Goal: Task Accomplishment & Management: Manage account settings

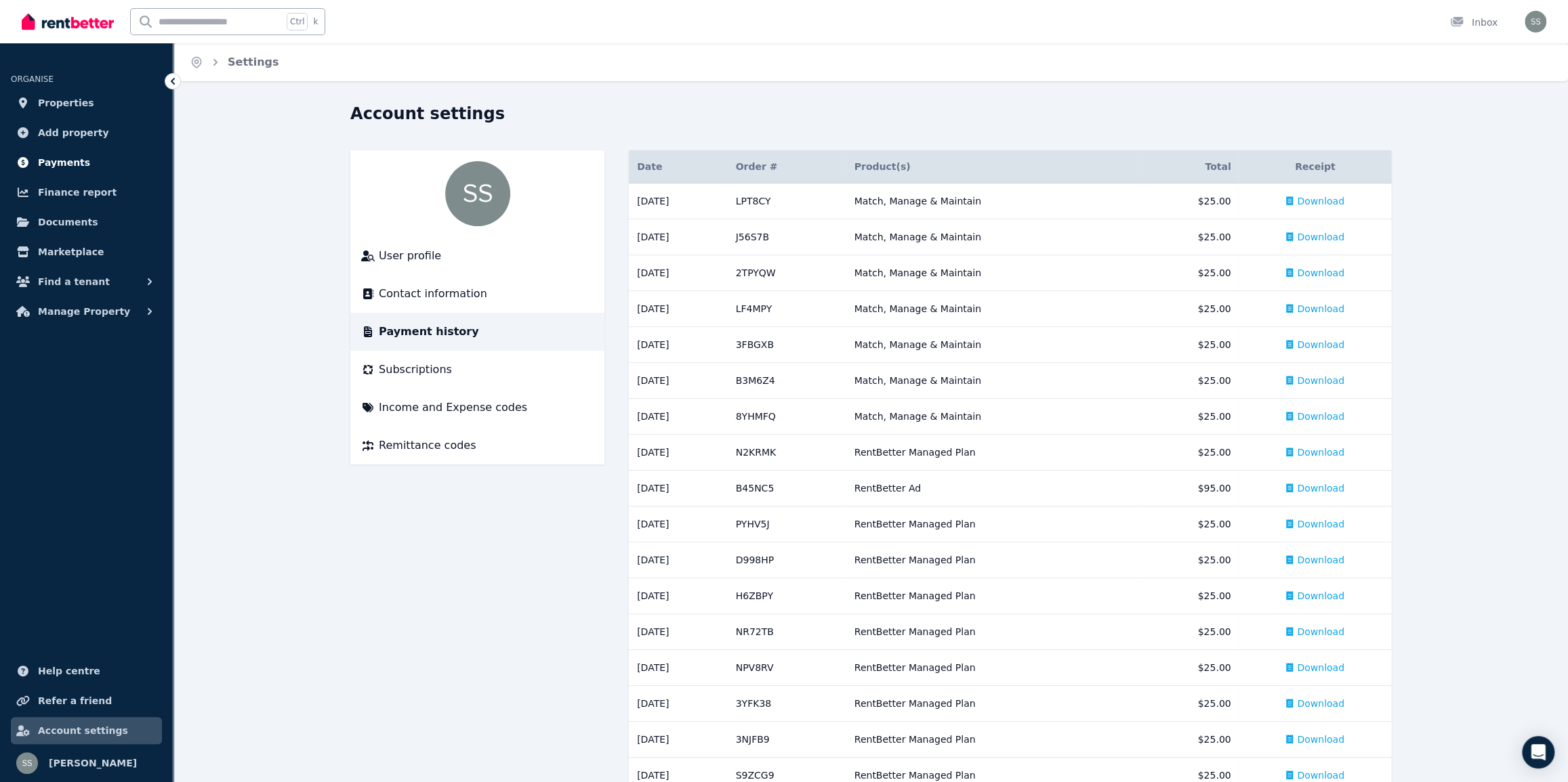
click at [54, 158] on span "Payments" at bounding box center [64, 163] width 52 height 16
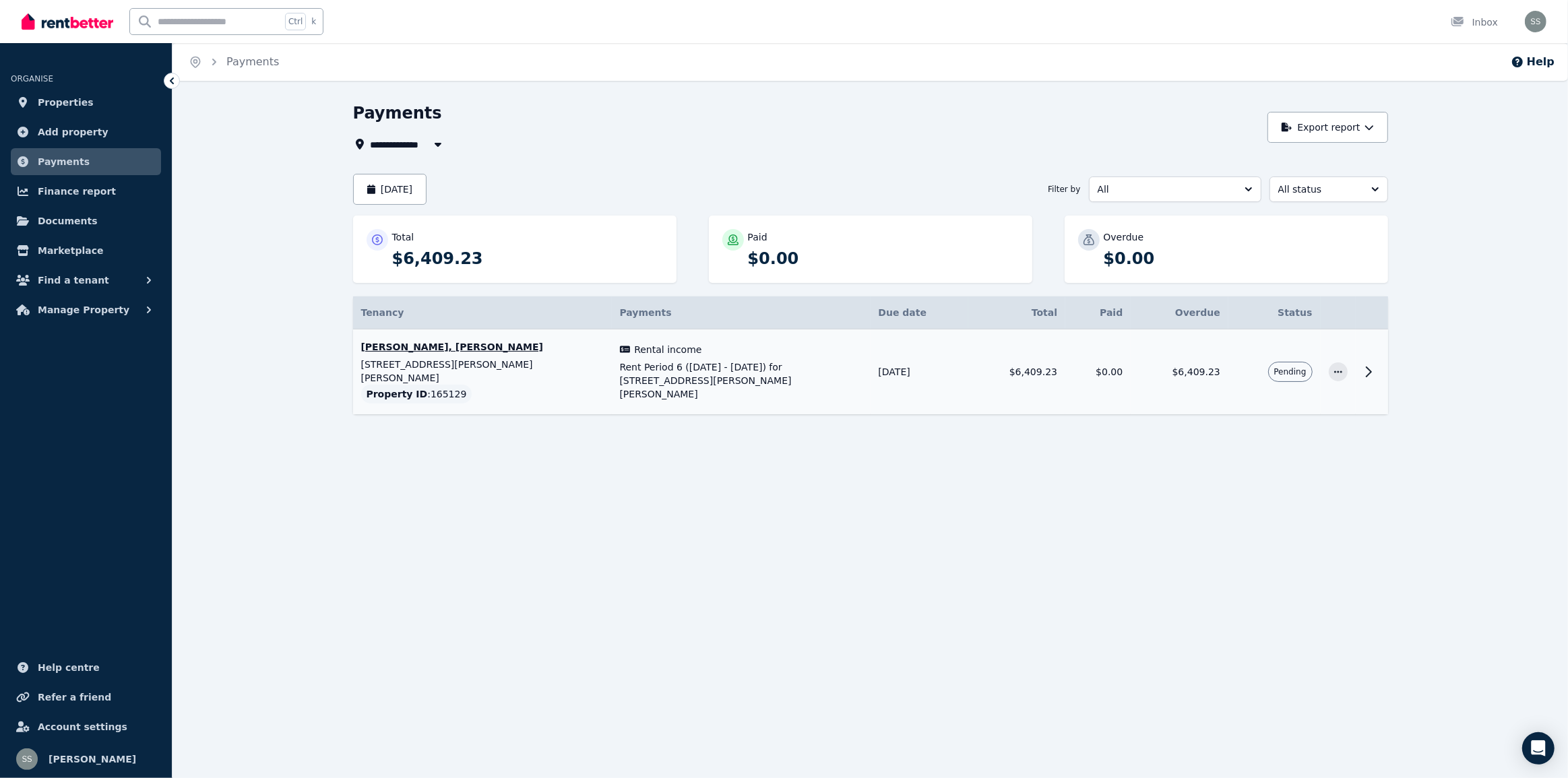
click at [1370, 367] on icon at bounding box center [1369, 371] width 5 height 9
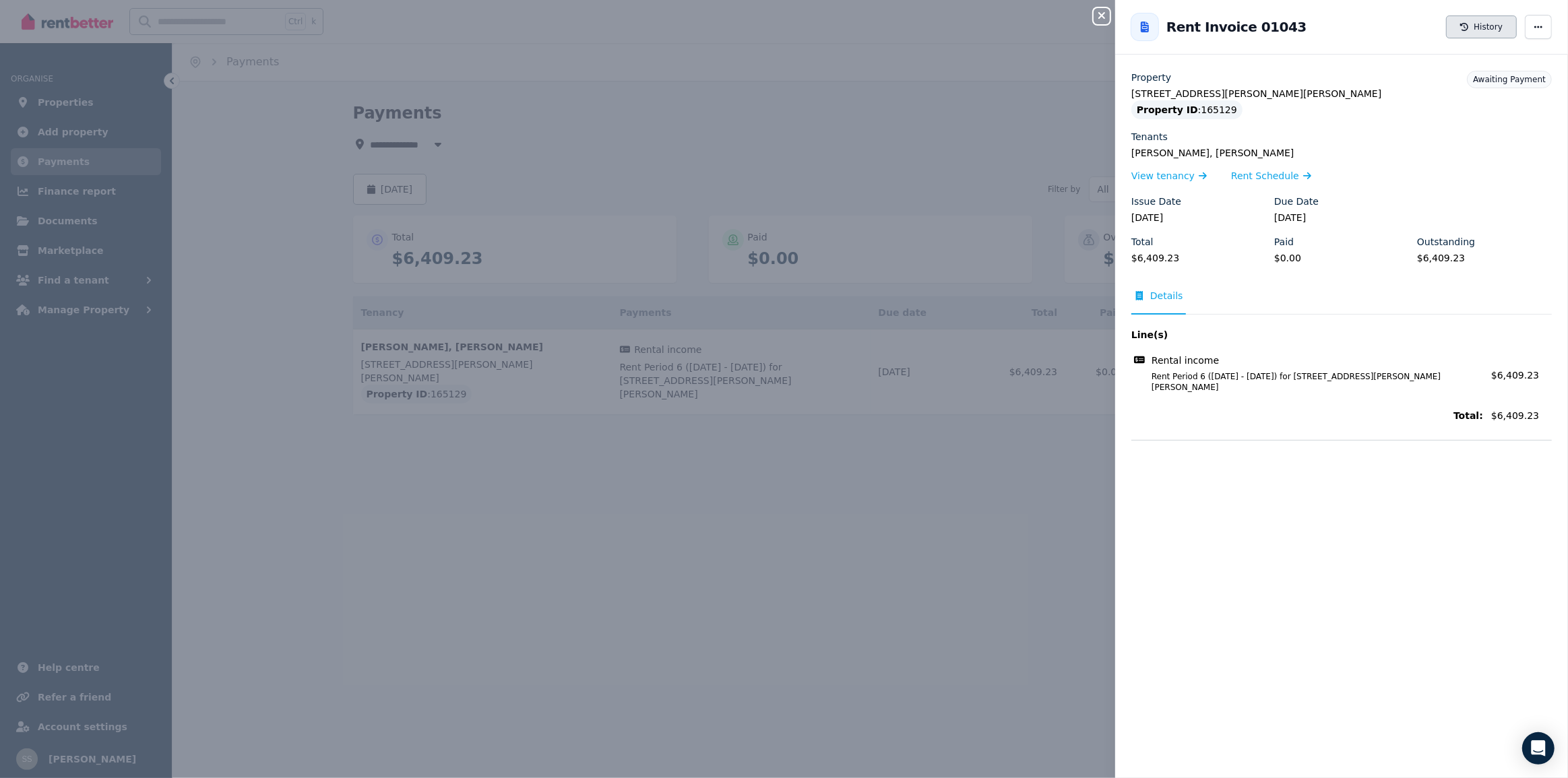
click at [1470, 27] on button "History" at bounding box center [1481, 27] width 71 height 23
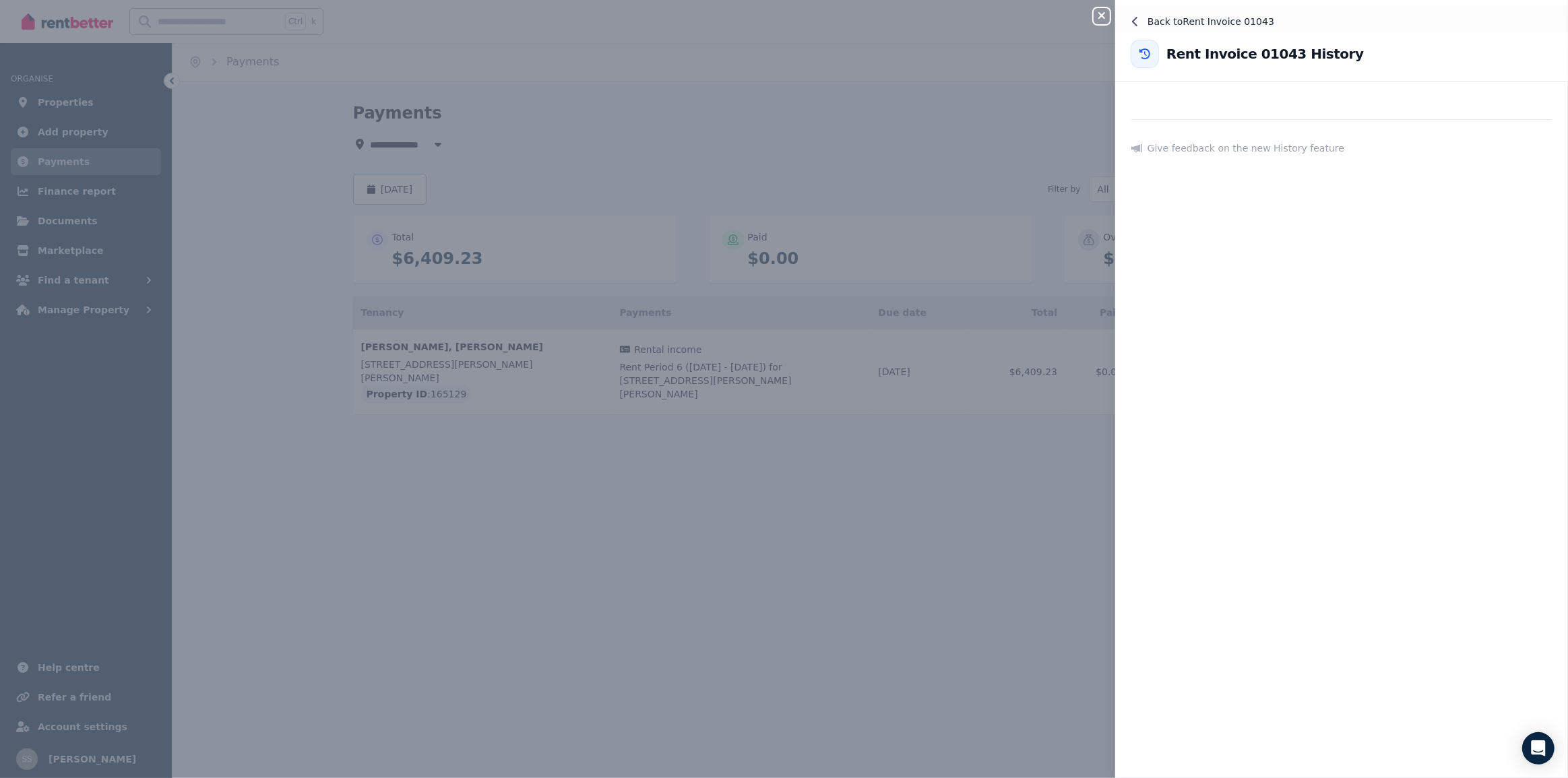
click at [1145, 20] on button "Back to Rent Invoice 01043" at bounding box center [1341, 21] width 453 height 33
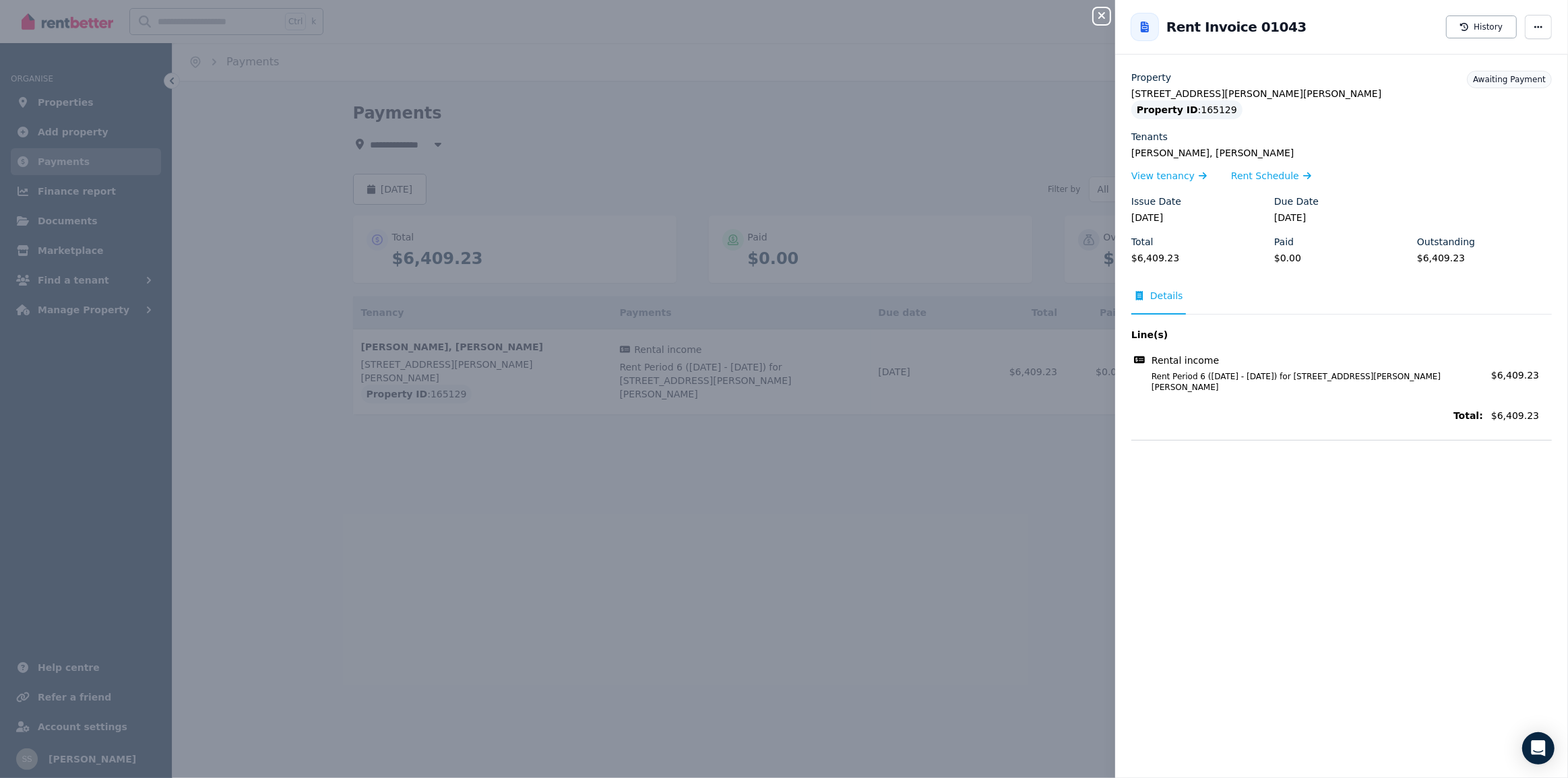
click at [1102, 14] on icon "button" at bounding box center [1101, 15] width 16 height 11
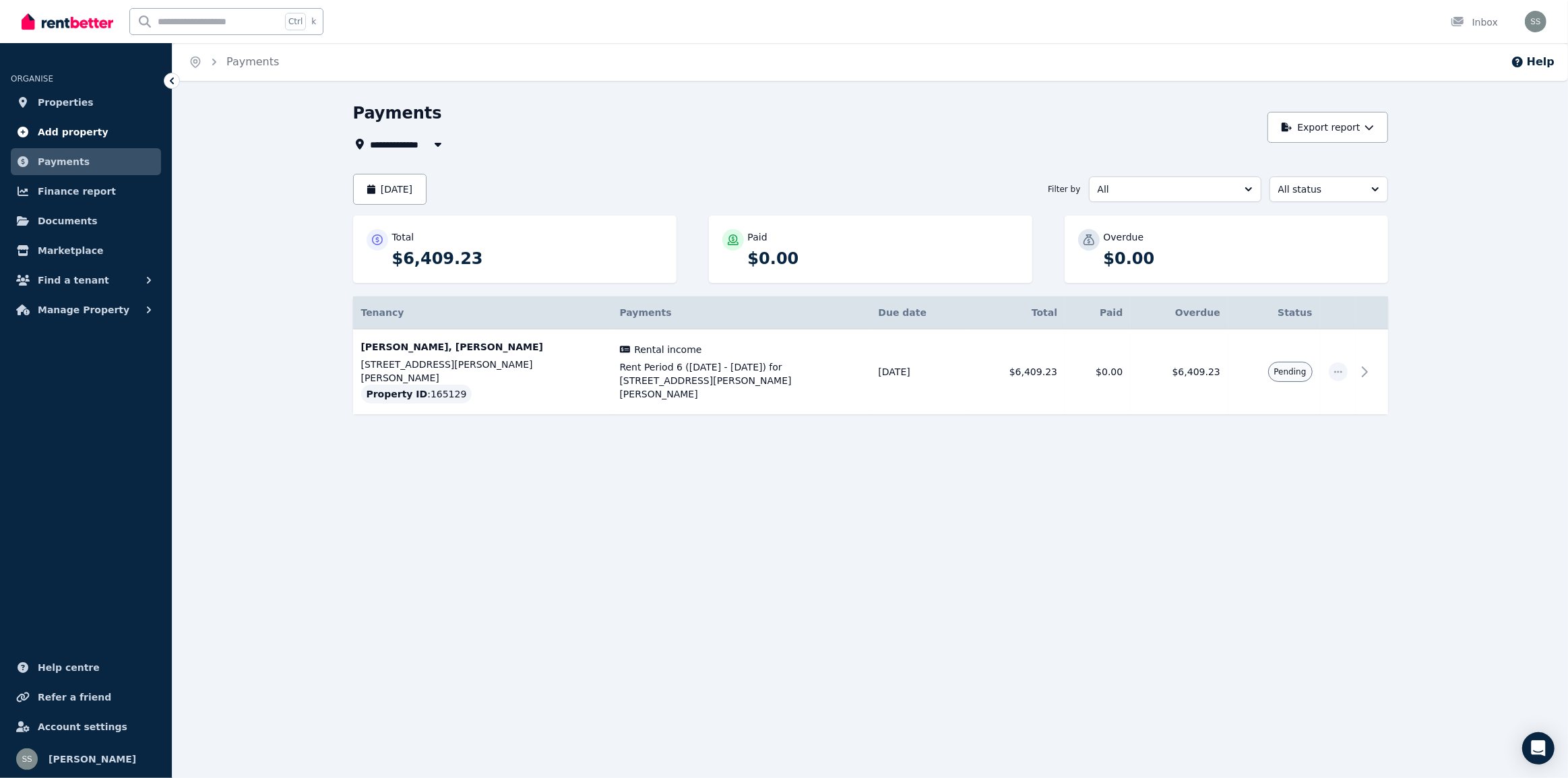
click at [55, 134] on span "Add property" at bounding box center [73, 132] width 71 height 16
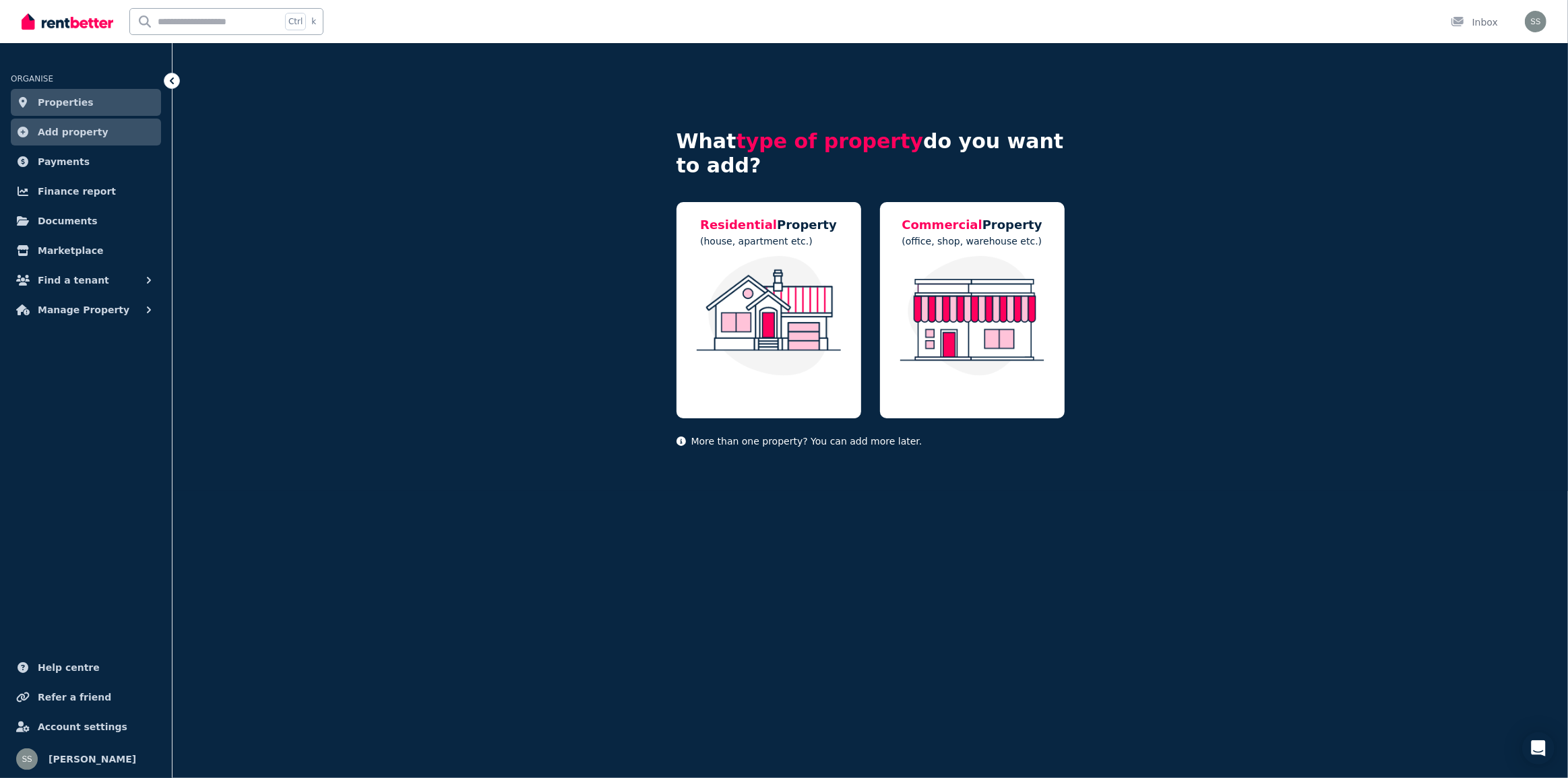
click at [63, 107] on span "Properties" at bounding box center [65, 103] width 56 height 16
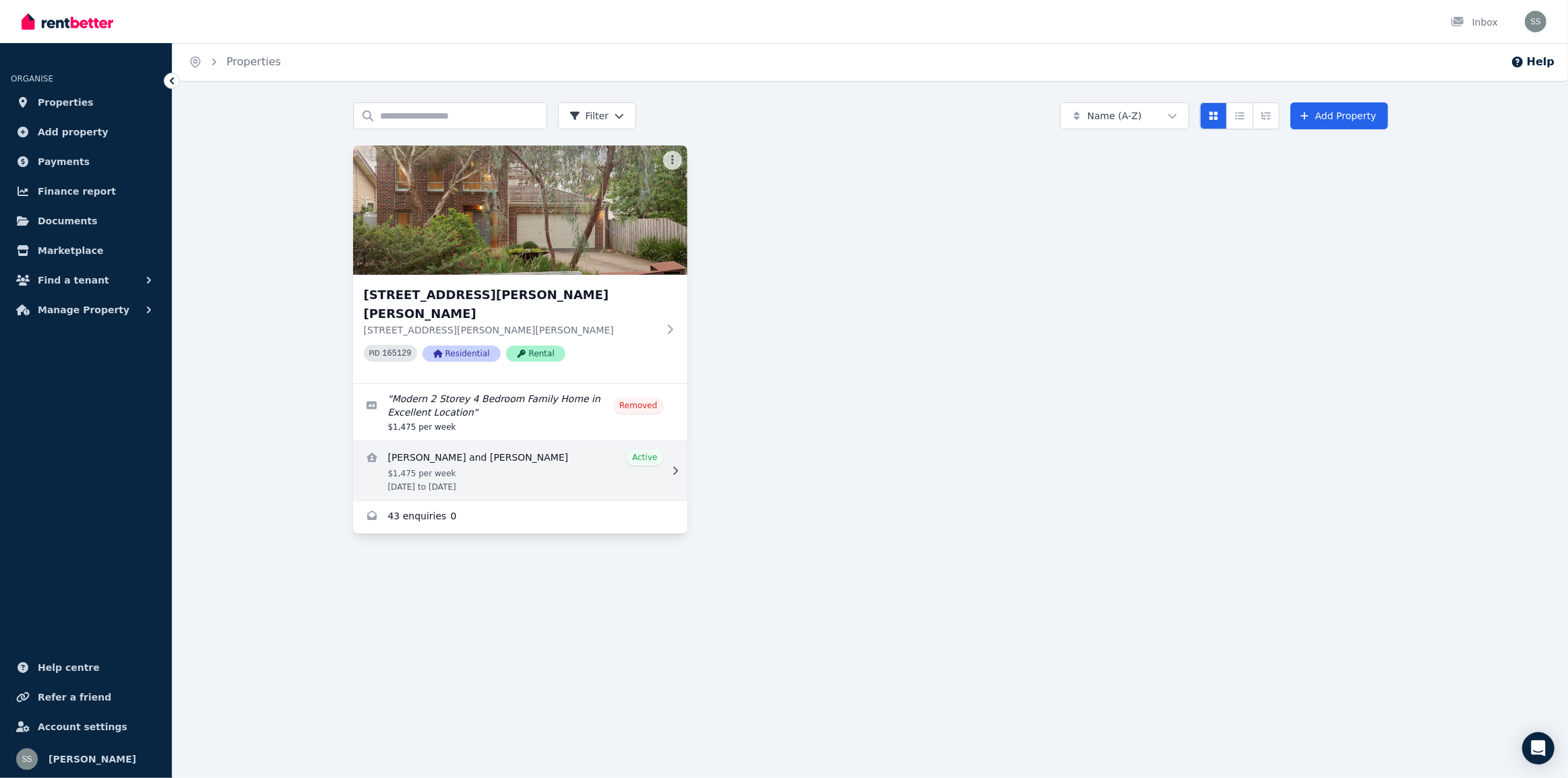
click at [469, 448] on link "View details for Anna and Richard Atkinson" at bounding box center [520, 471] width 334 height 59
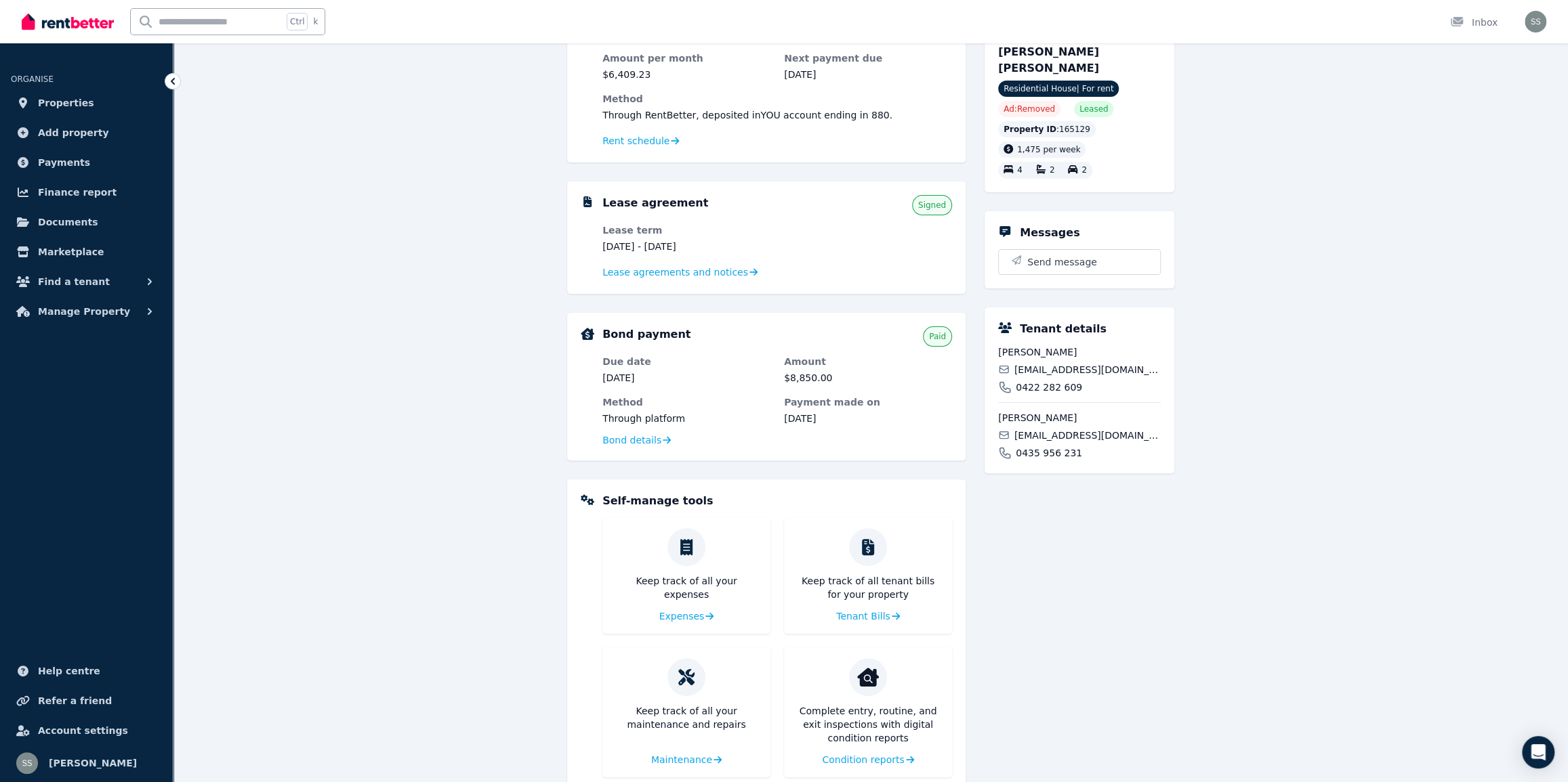
scroll to position [70, 0]
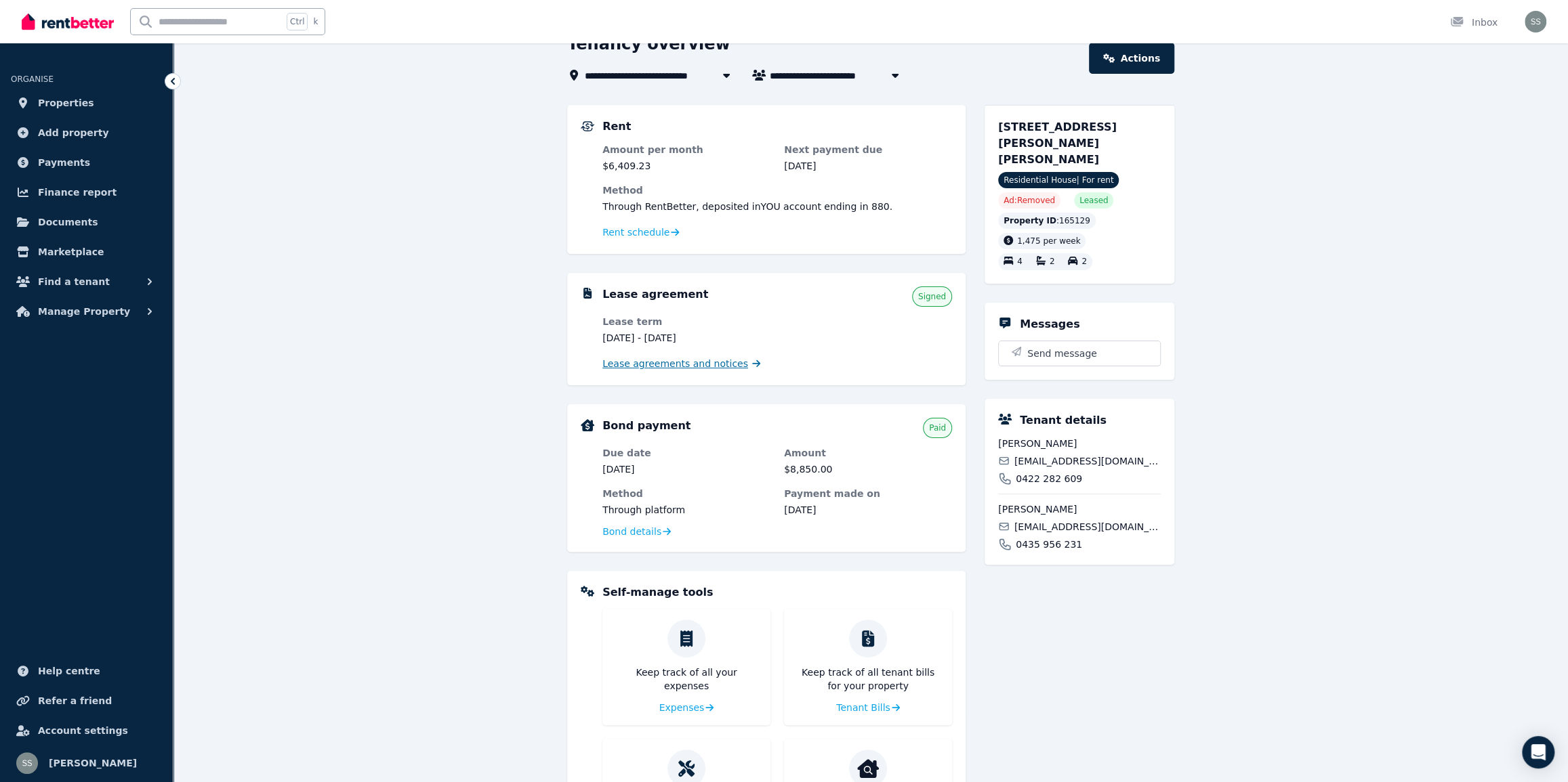
click at [658, 367] on span "Lease agreements and notices" at bounding box center [675, 364] width 146 height 14
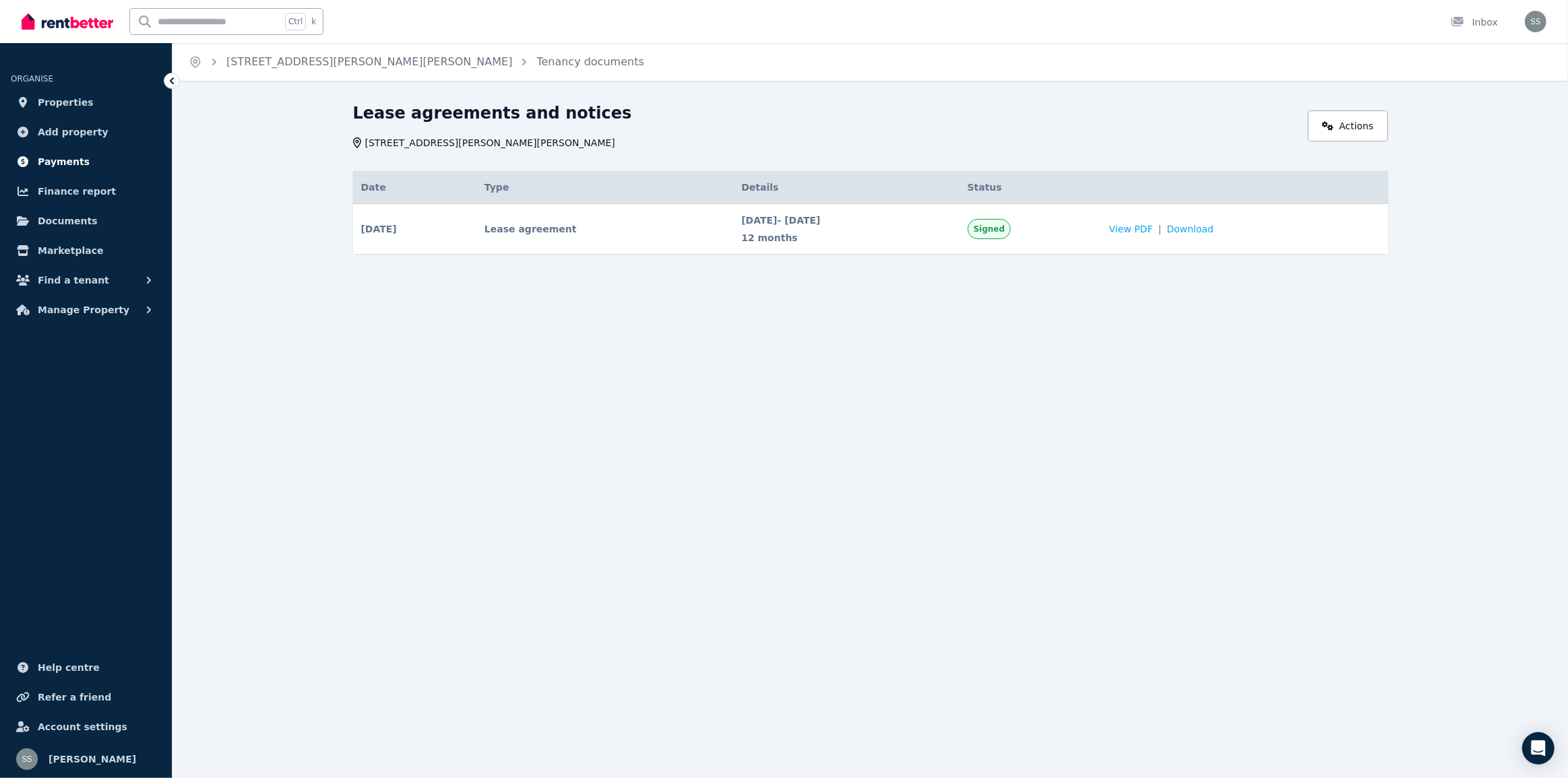
click at [65, 157] on span "Payments" at bounding box center [64, 162] width 52 height 16
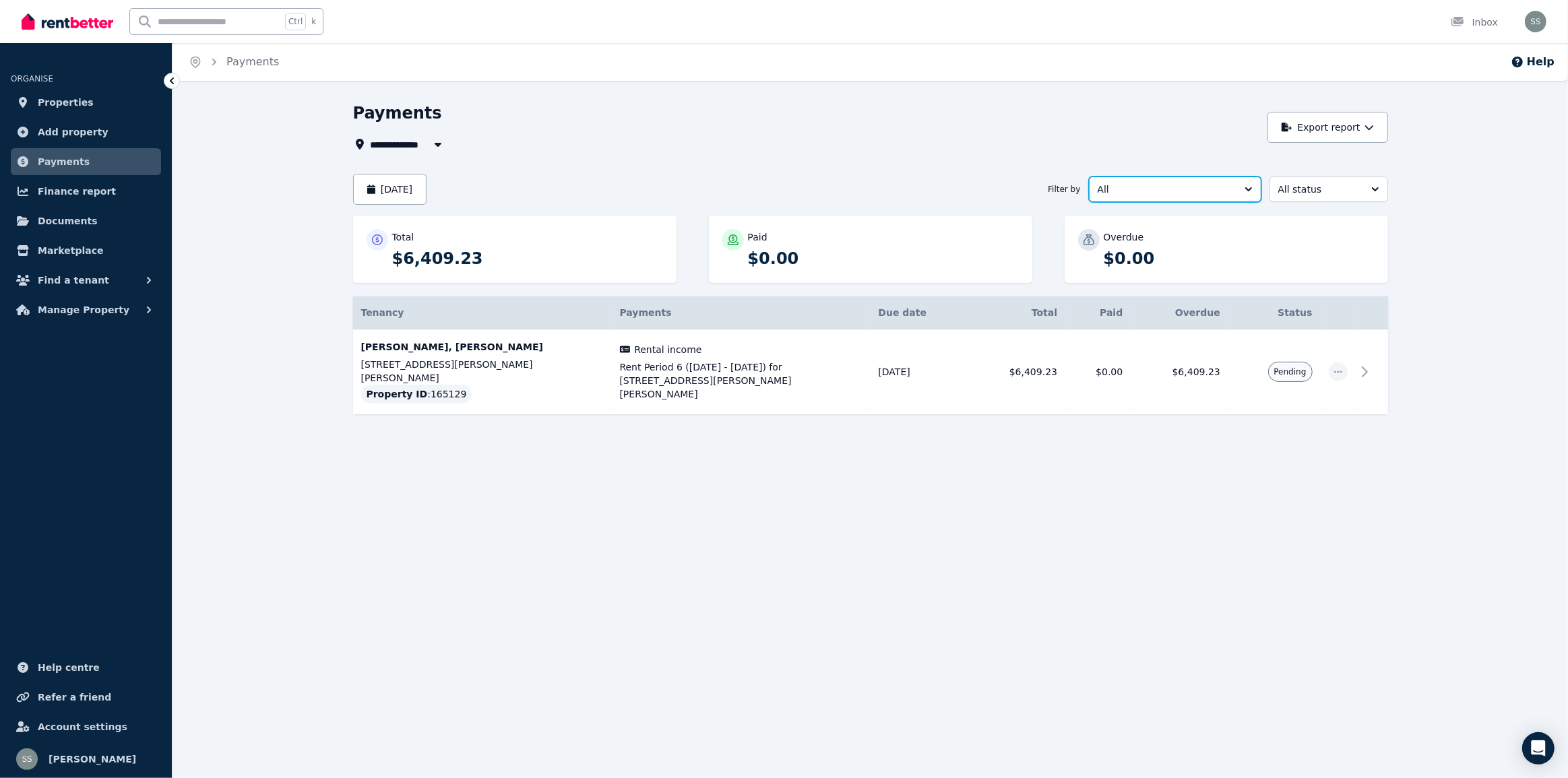
click at [1203, 183] on span "All" at bounding box center [1166, 189] width 136 height 14
click at [1148, 249] on span "Rental income" at bounding box center [1167, 243] width 140 height 14
click at [1293, 190] on span "All status" at bounding box center [1320, 189] width 82 height 14
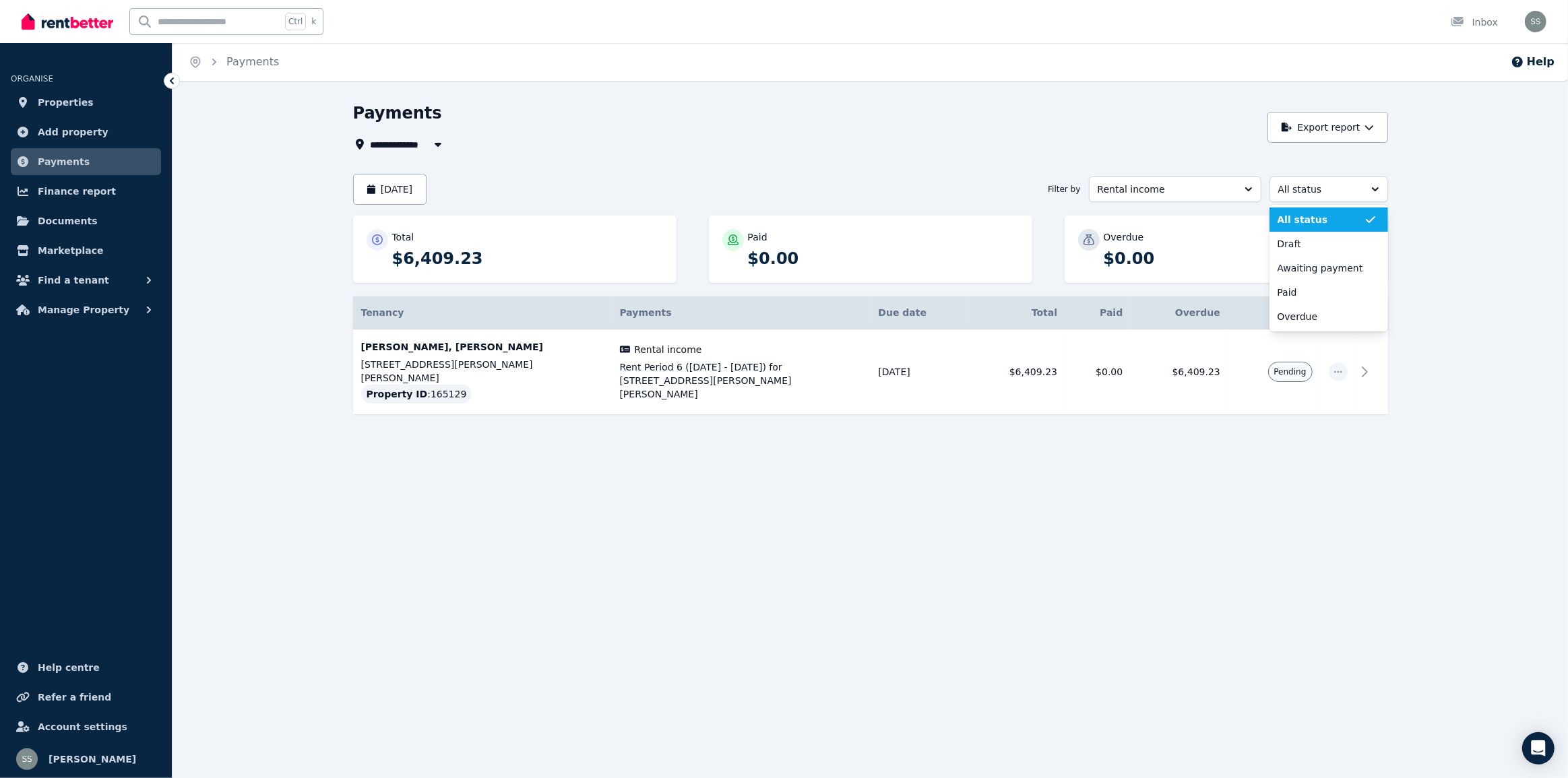
click at [1299, 217] on span "All status" at bounding box center [1320, 220] width 86 height 14
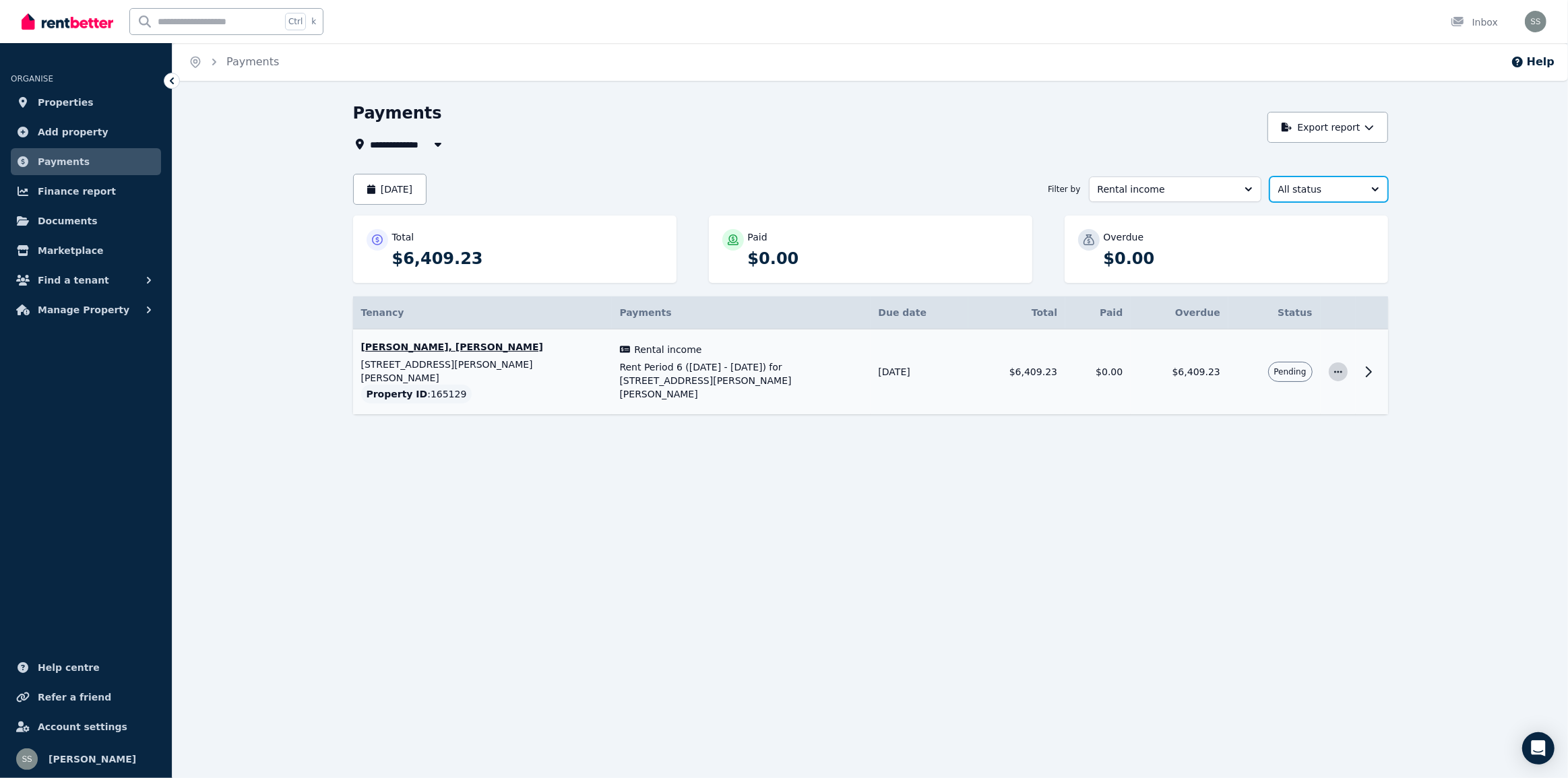
click at [1339, 367] on icon "button" at bounding box center [1338, 371] width 11 height 9
click at [1400, 399] on div "**********" at bounding box center [870, 282] width 1395 height 360
click at [48, 106] on span "Properties" at bounding box center [65, 103] width 56 height 16
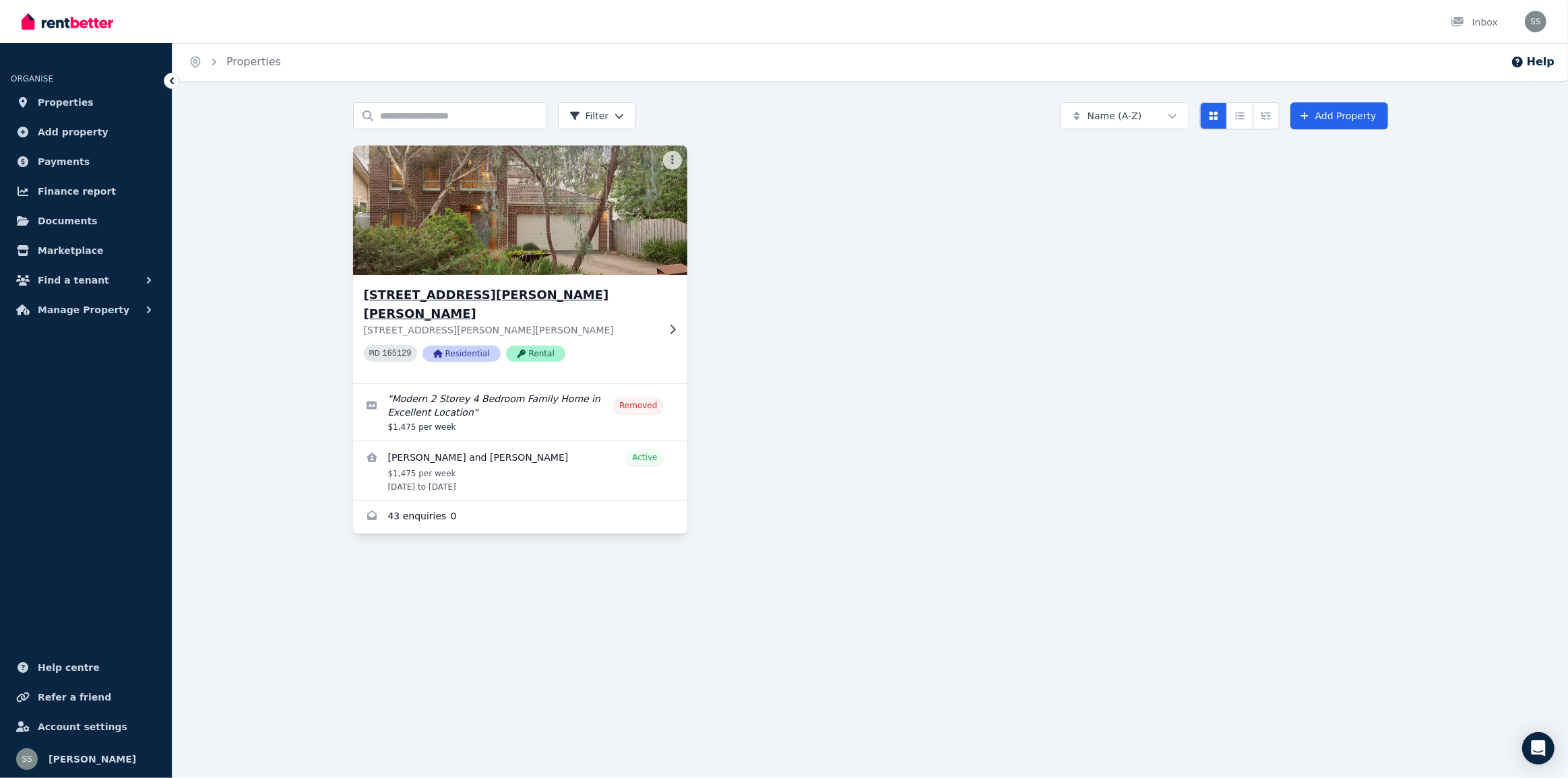
click at [495, 220] on img at bounding box center [520, 210] width 351 height 136
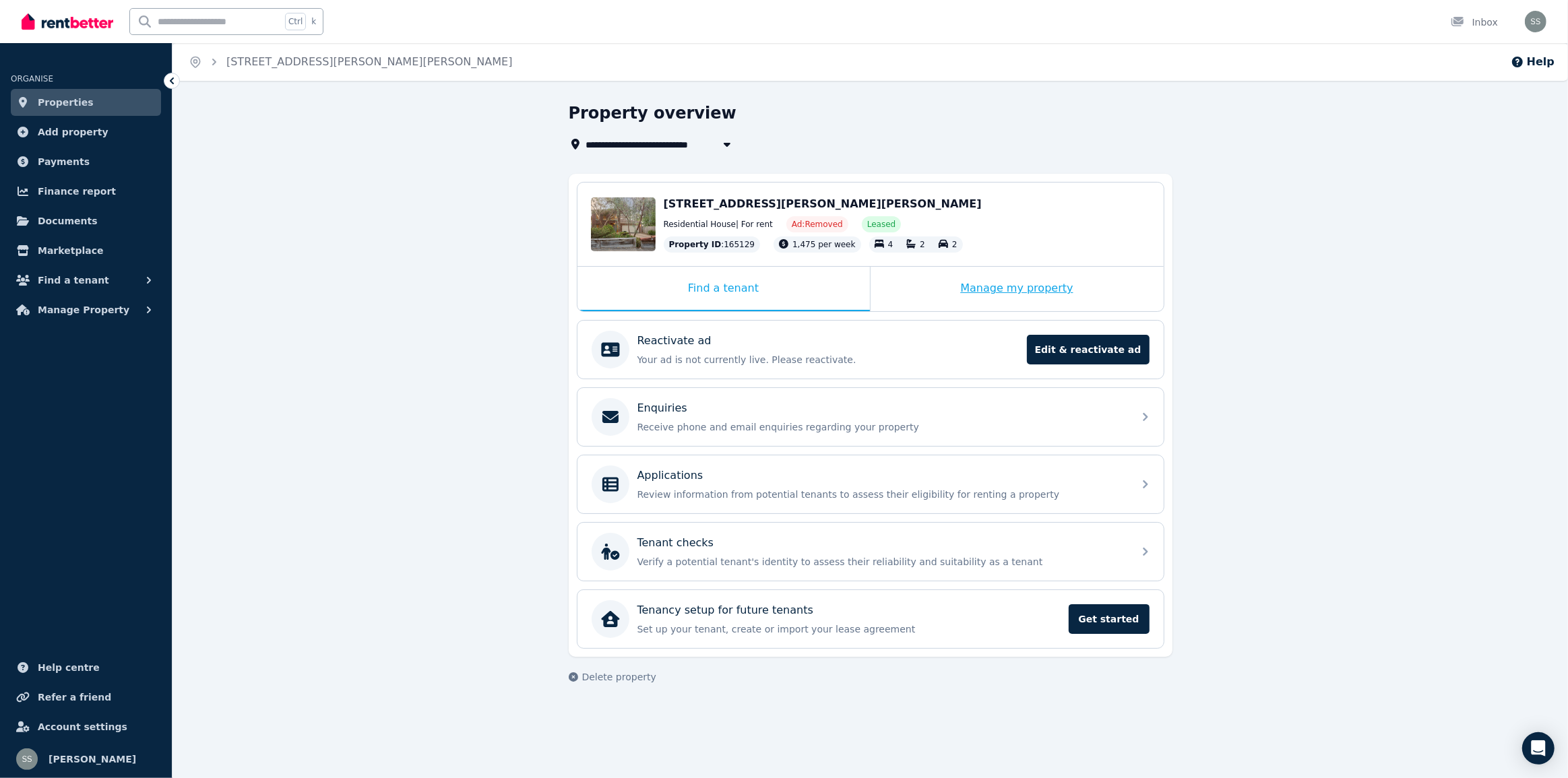
click at [961, 283] on div "Manage my property" at bounding box center [1017, 289] width 293 height 45
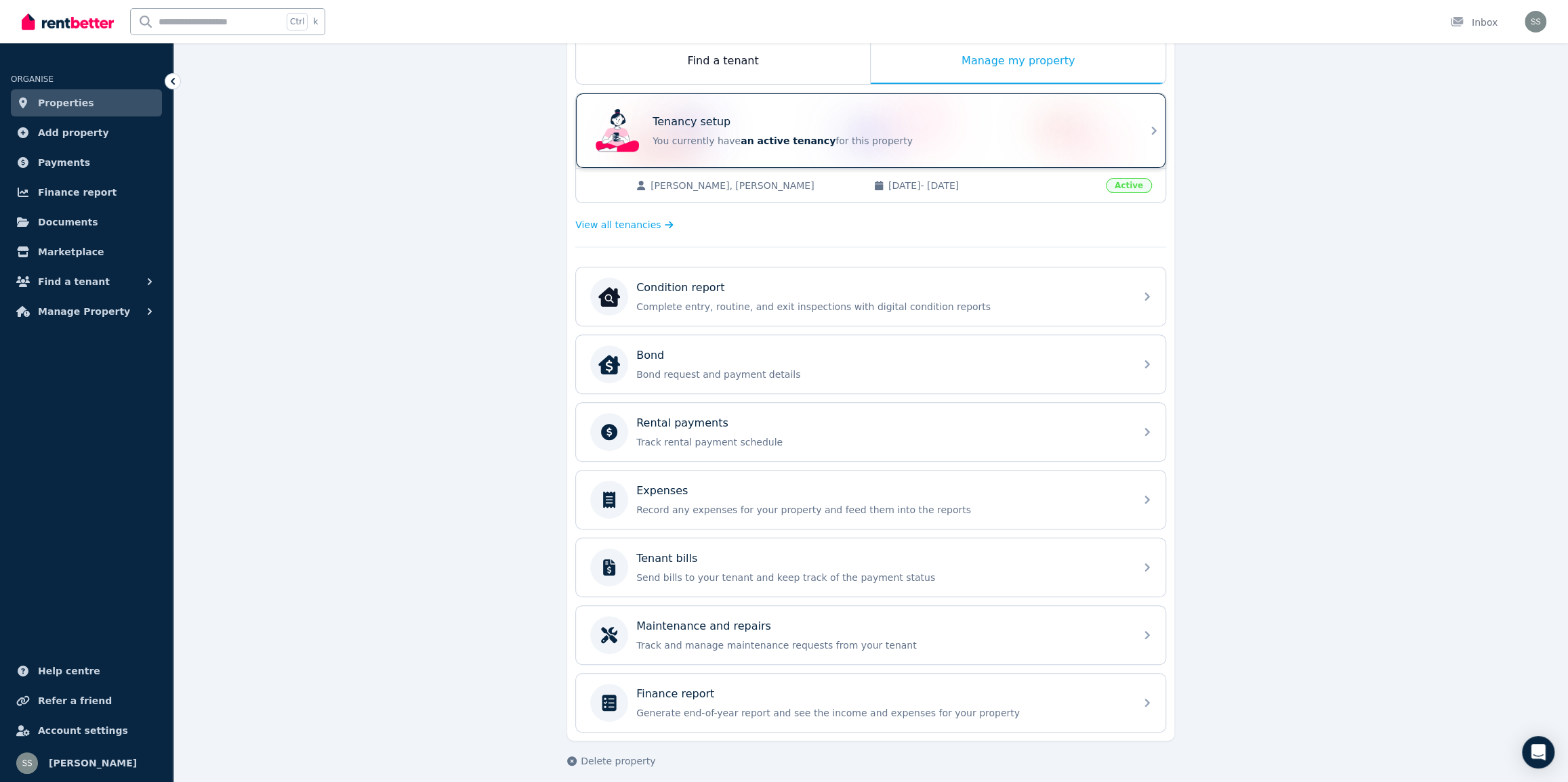
scroll to position [236, 0]
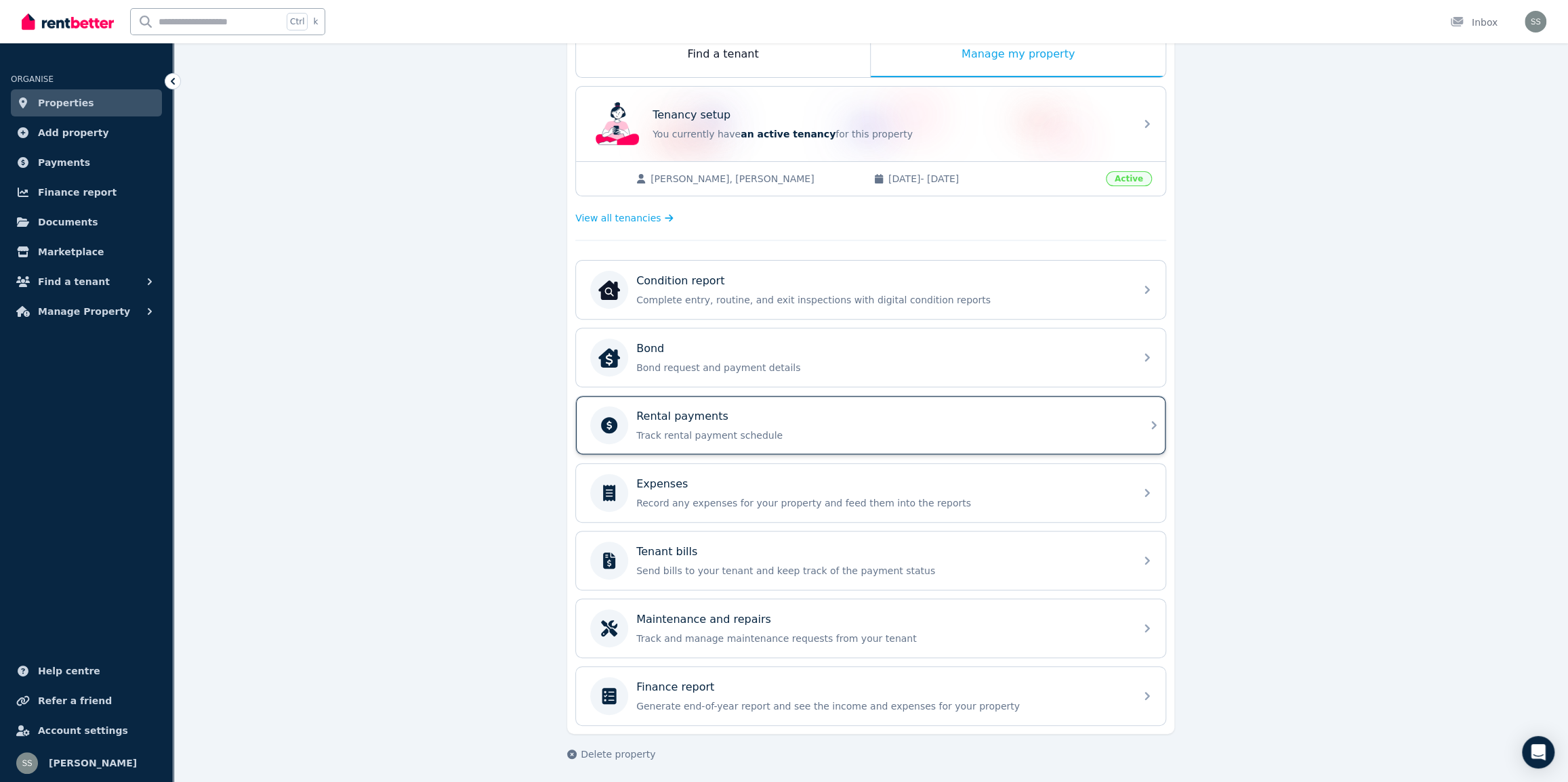
click at [675, 413] on p "Rental payments" at bounding box center [682, 416] width 92 height 16
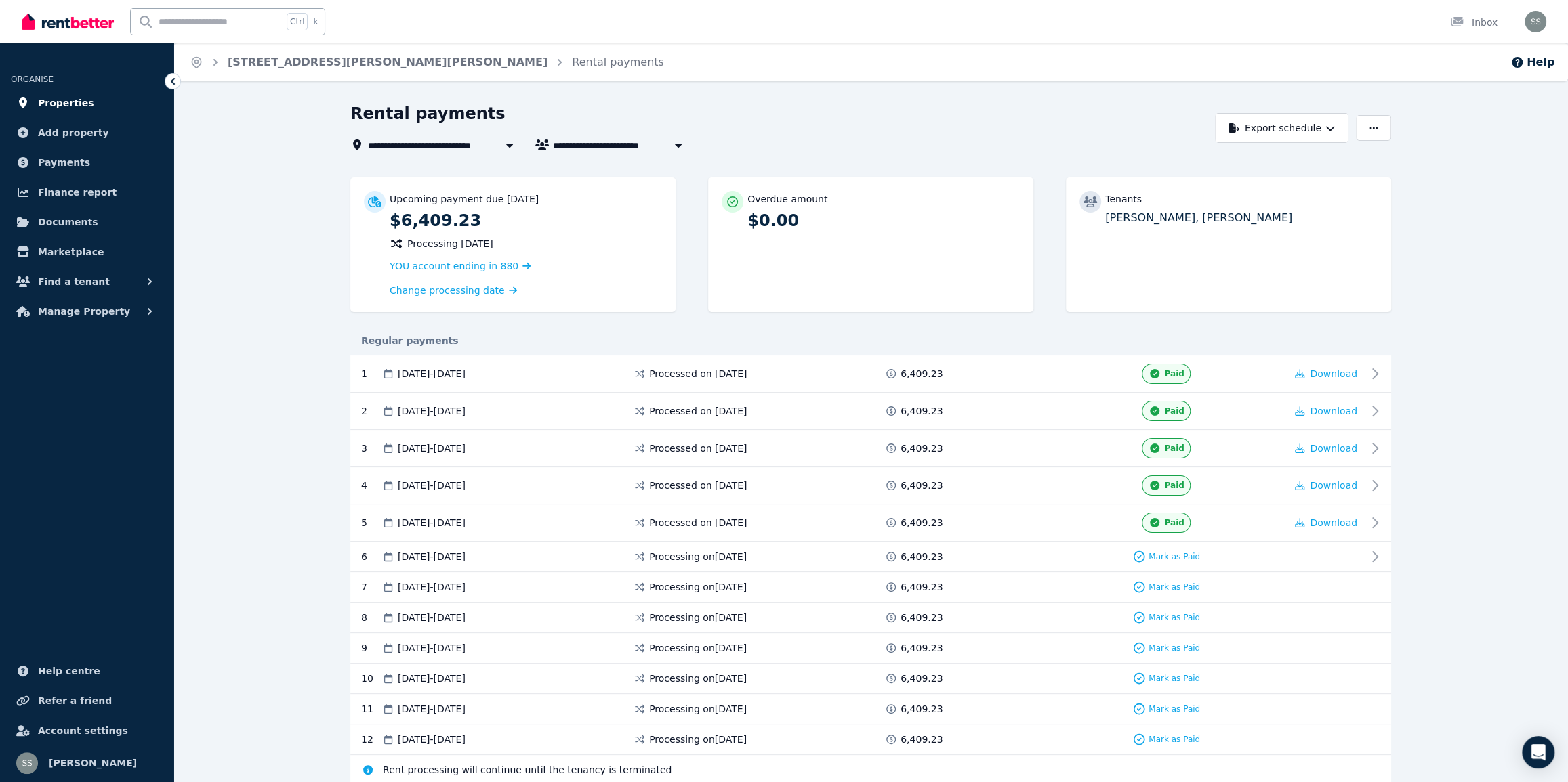
click at [46, 97] on span "Properties" at bounding box center [65, 103] width 56 height 16
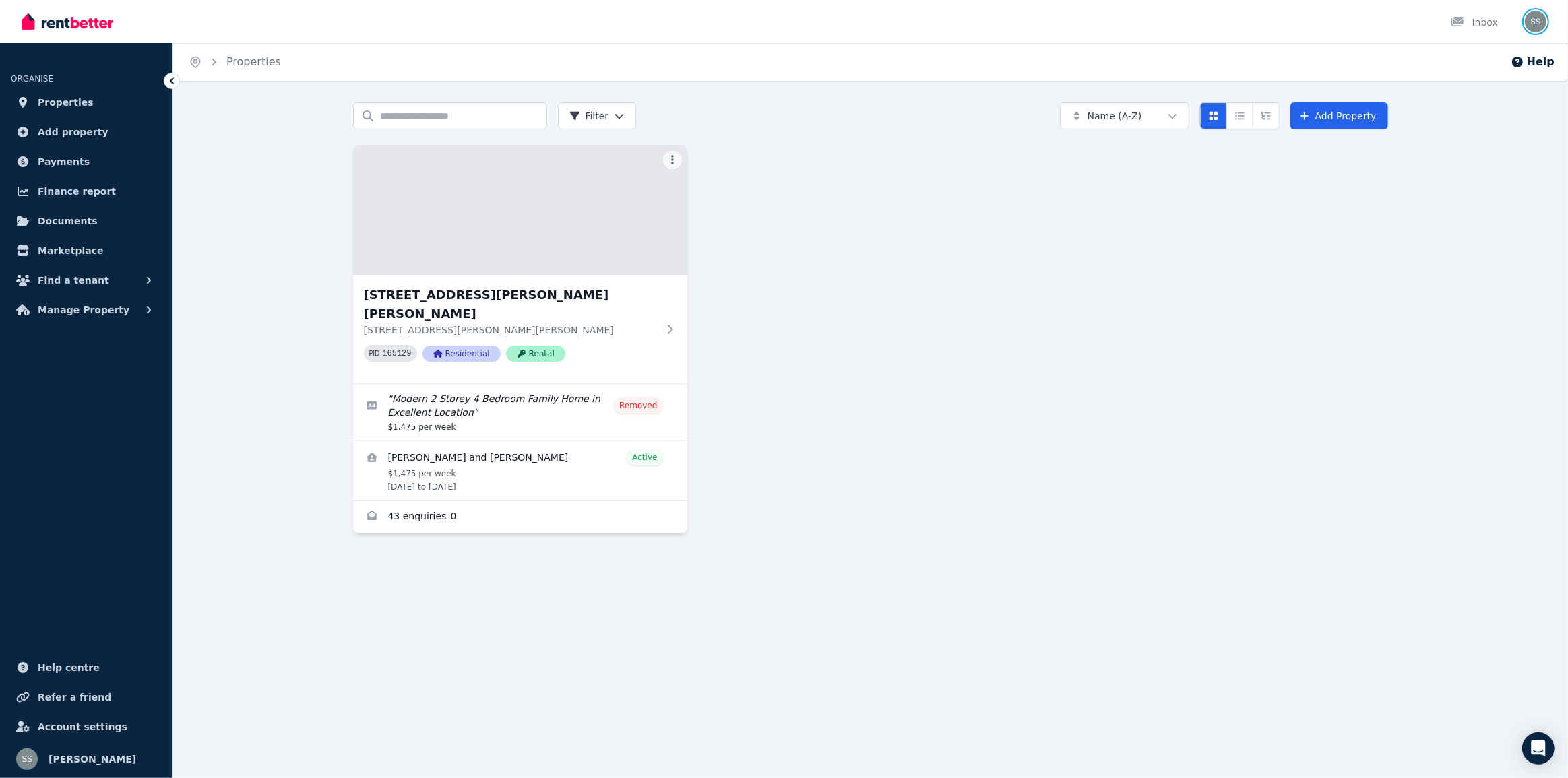
click at [1533, 14] on img "button" at bounding box center [1535, 22] width 22 height 22
click at [1465, 100] on link "Billing" at bounding box center [1453, 99] width 72 height 25
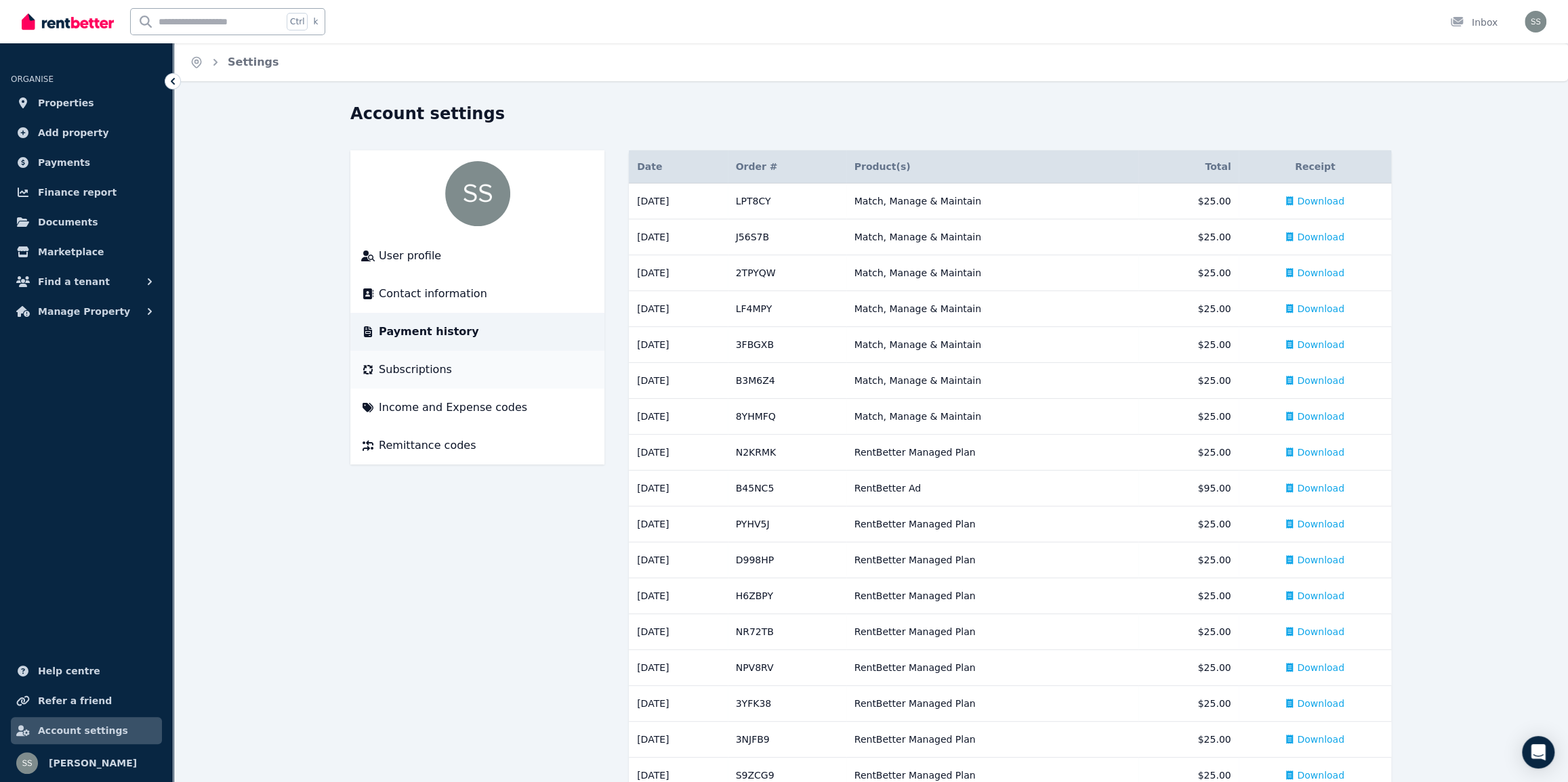
click at [410, 372] on span "Subscriptions" at bounding box center [415, 370] width 73 height 16
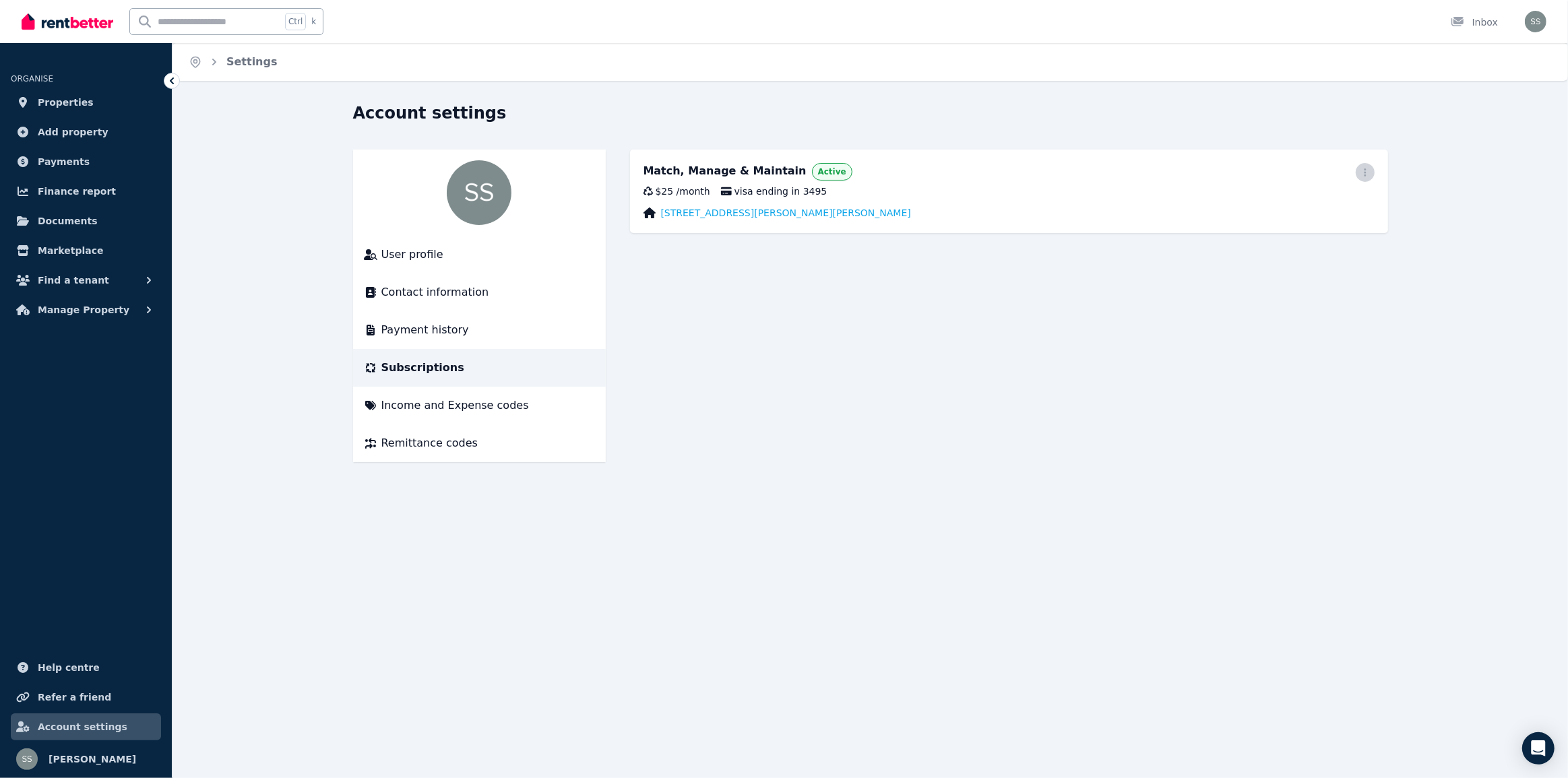
click at [1369, 173] on icon "button" at bounding box center [1364, 172] width 11 height 9
click at [1369, 173] on icon "button" at bounding box center [1364, 172] width 11 height 9
click at [1364, 174] on icon "button" at bounding box center [1364, 172] width 11 height 9
click at [1269, 210] on span "Update payment method" at bounding box center [1304, 217] width 118 height 33
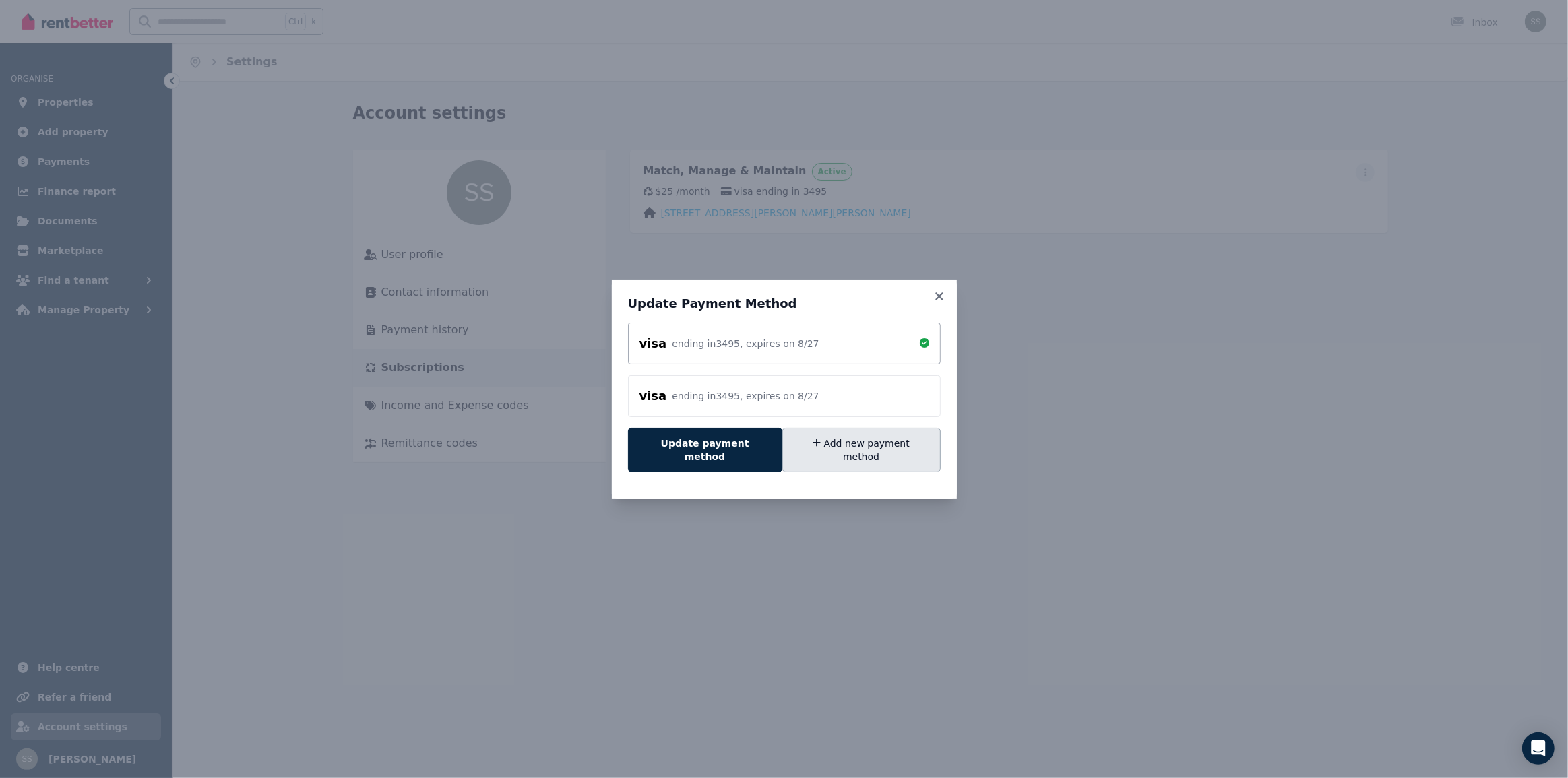
click at [839, 443] on button "Add new payment method" at bounding box center [861, 450] width 158 height 45
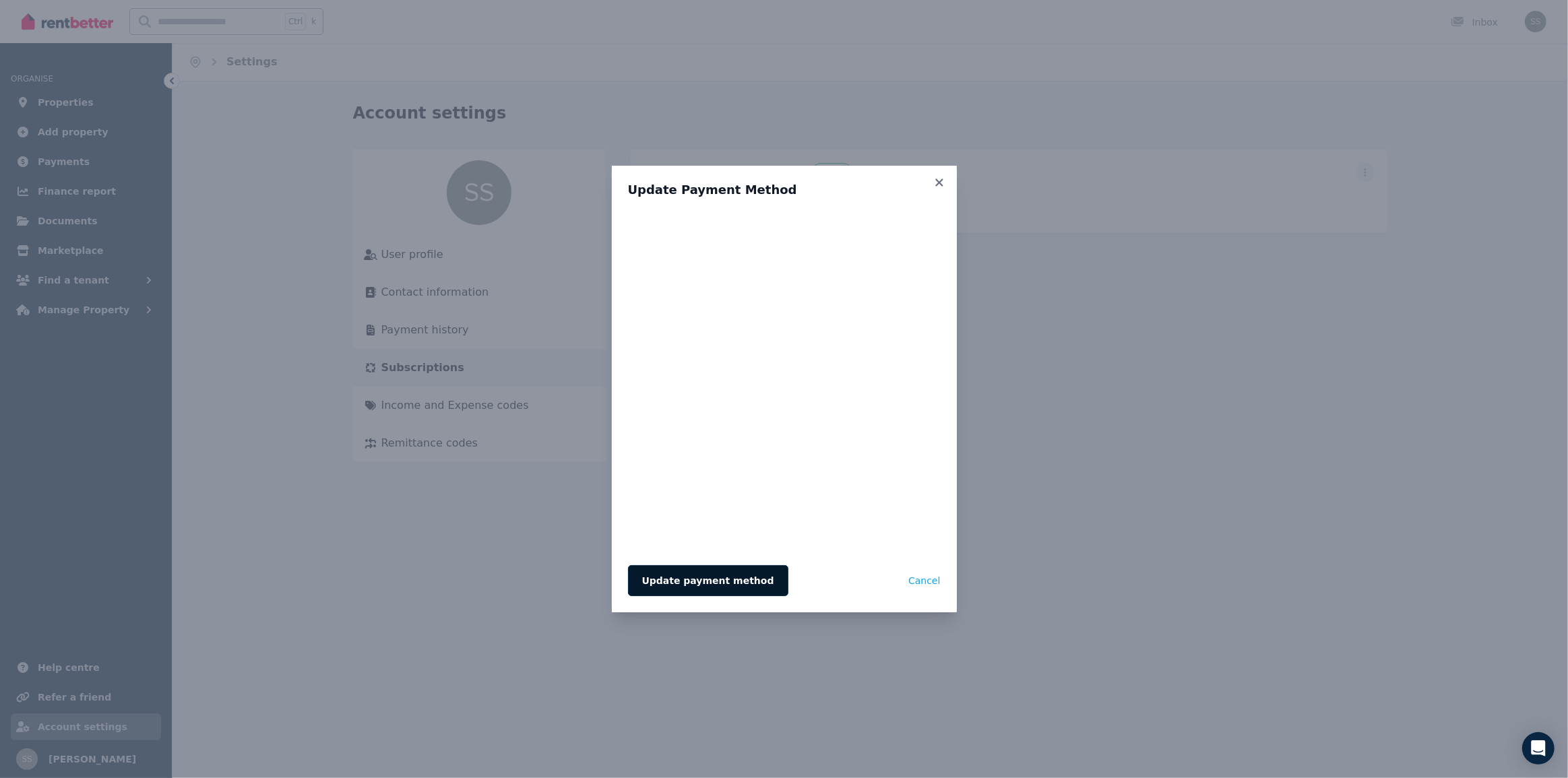
click at [693, 574] on button "Update payment method" at bounding box center [708, 581] width 160 height 31
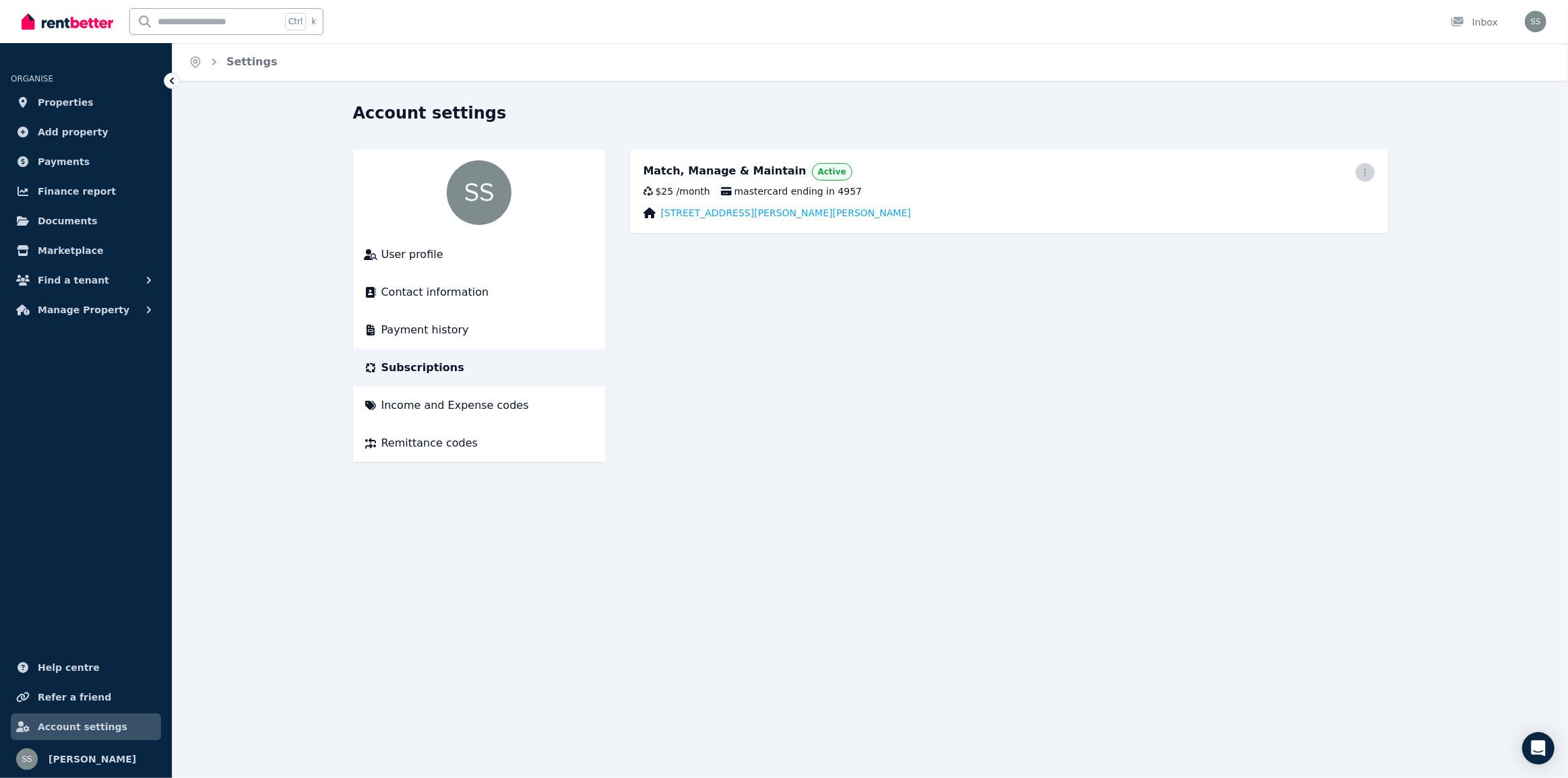
click at [1365, 173] on icon "button" at bounding box center [1364, 172] width 2 height 8
click at [1365, 170] on icon "button" at bounding box center [1364, 172] width 11 height 9
click at [921, 367] on main "Match, Manage & Maintain Active $25 / month mastercard ending in [STREET_ADDRES…" at bounding box center [1008, 306] width 758 height 313
